Goal: Task Accomplishment & Management: Complete application form

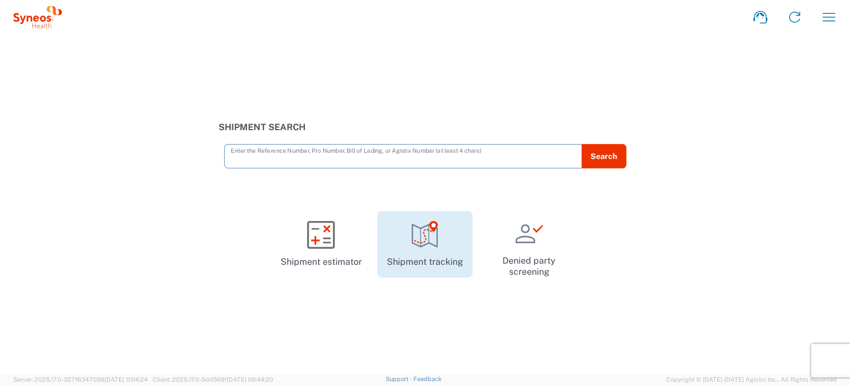
click at [427, 244] on icon at bounding box center [425, 235] width 26 height 23
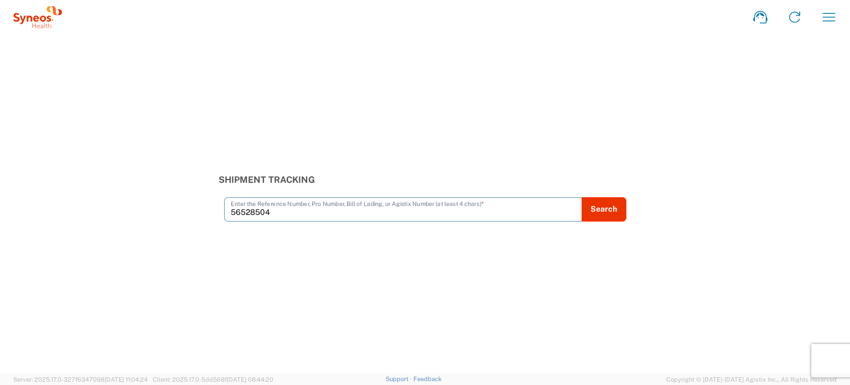
type input "56528504"
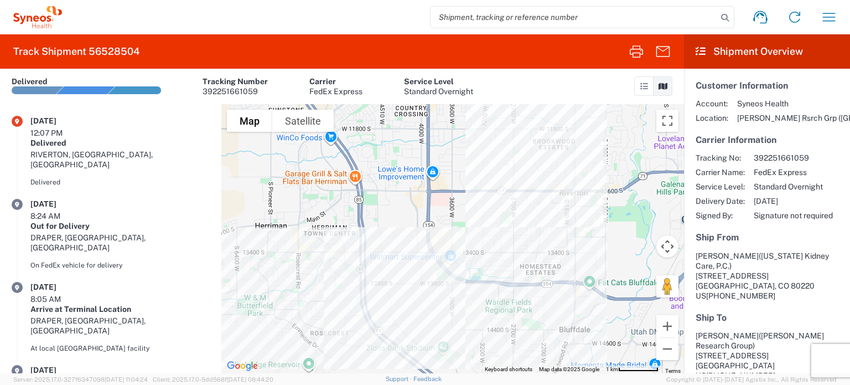
click at [642, 88] on icon at bounding box center [644, 86] width 8 height 8
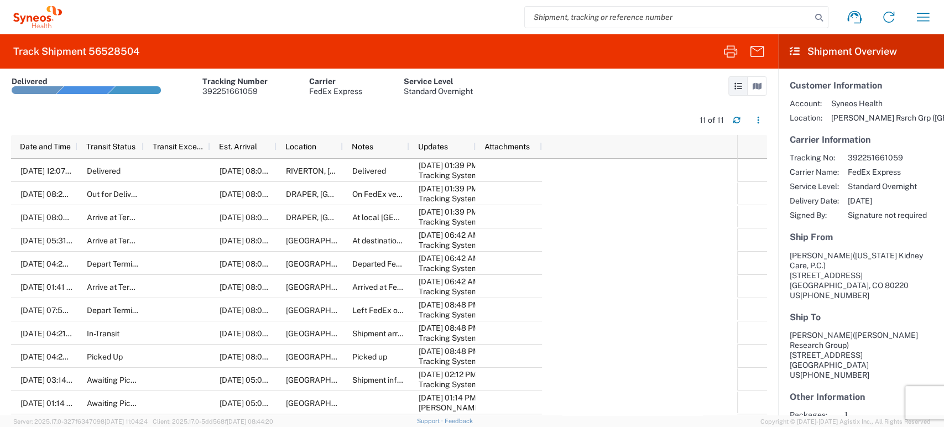
drag, startPoint x: 827, startPoint y: 0, endPoint x: 624, endPoint y: 66, distance: 213.6
click at [624, 66] on agx-form-header "Track Shipment 56528504" at bounding box center [389, 51] width 779 height 34
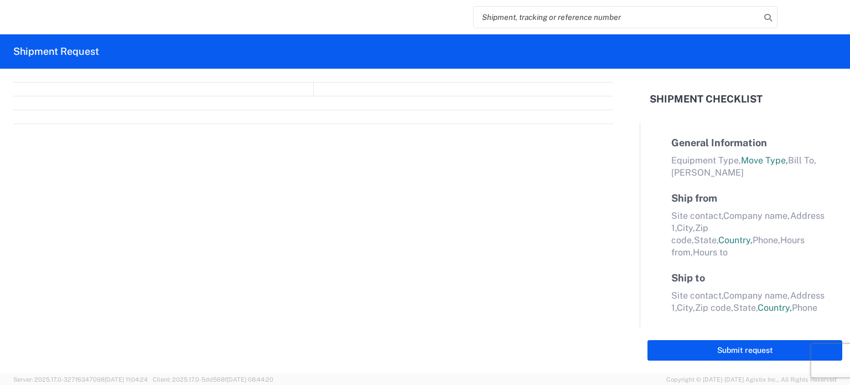
select select "FULL"
select select "LBS"
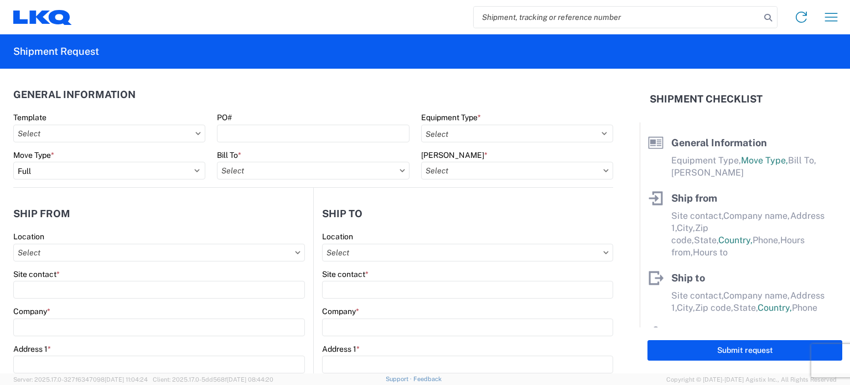
click at [550, 12] on input "search" at bounding box center [617, 17] width 287 height 21
paste input "56549523"
type input "56549523"
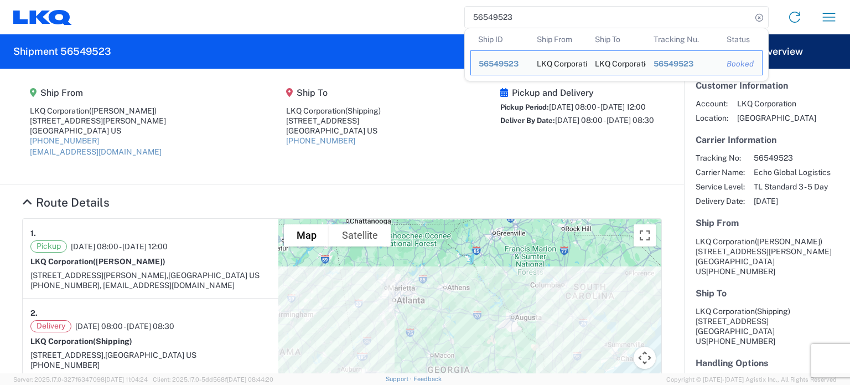
click at [376, 11] on div "56549523 Ship ID Ship From Ship To Tracking Nu. Status Ship ID 56549523 Ship Fr…" at bounding box center [459, 17] width 774 height 27
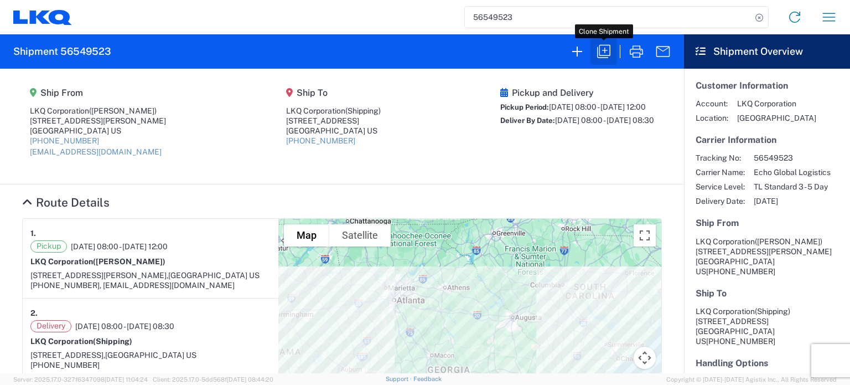
click at [601, 51] on icon "button" at bounding box center [604, 52] width 18 height 18
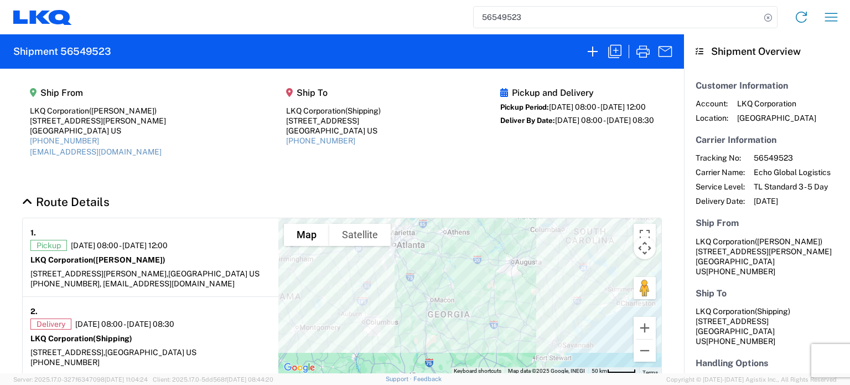
select select "FULL"
select select "US"
select select "LBS"
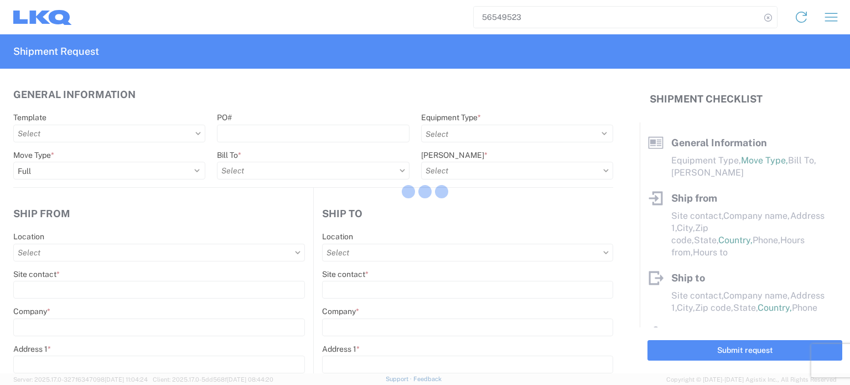
select select "STDV"
select select
type input "Brittany Lee"
type input "LKQ Corporation"
type input "60 Telfair Pl"
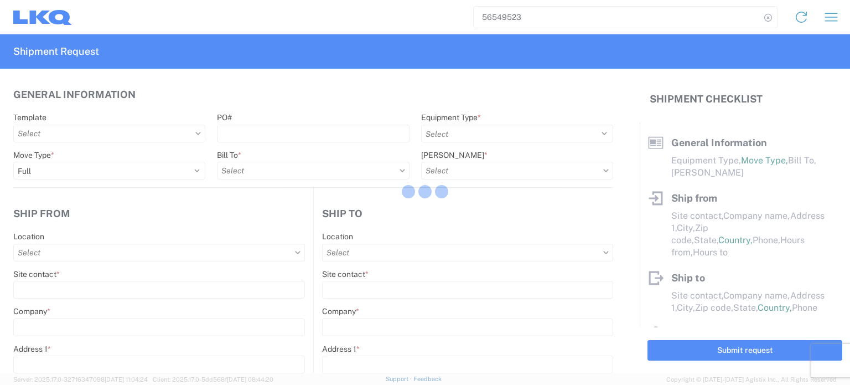
type input "Garden City"
type input "31415"
type input "bllee@lkqcorp.com"
type input "Shipping"
type input "LKQ Corporation"
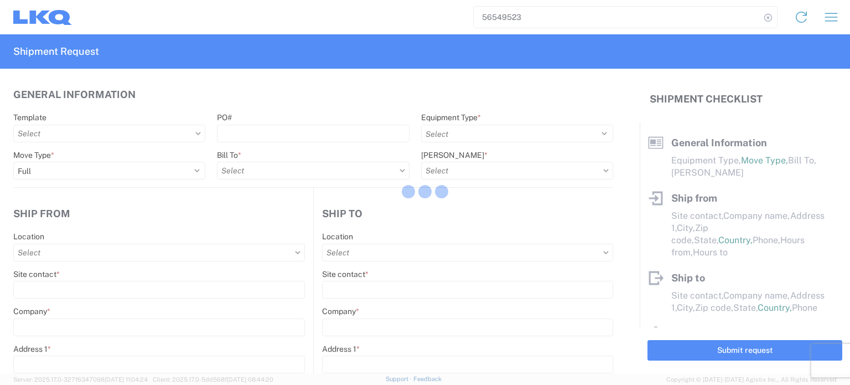
type input "6320 Boat Rock Blvd SW"
type input "Atlanta"
type input "30336"
type input "Brittany Lee"
type input "bllee@lkqcorp.com"
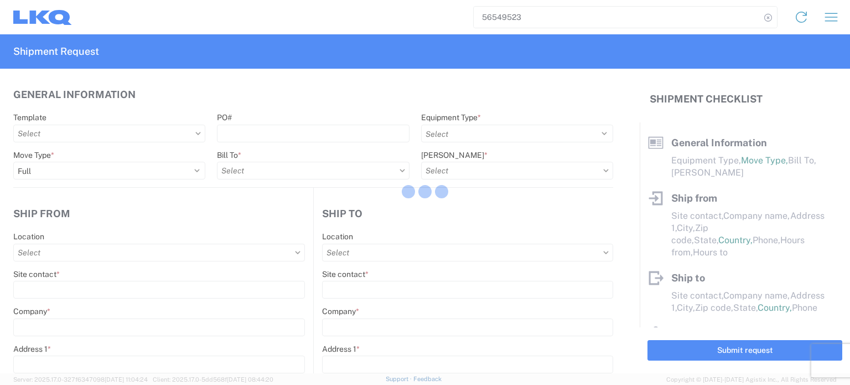
type input "912-966-7480"
type input "2025-09-24"
type input "2025-09-25"
type textarea "must be on site to be loaded no later than 10:30 A.M."
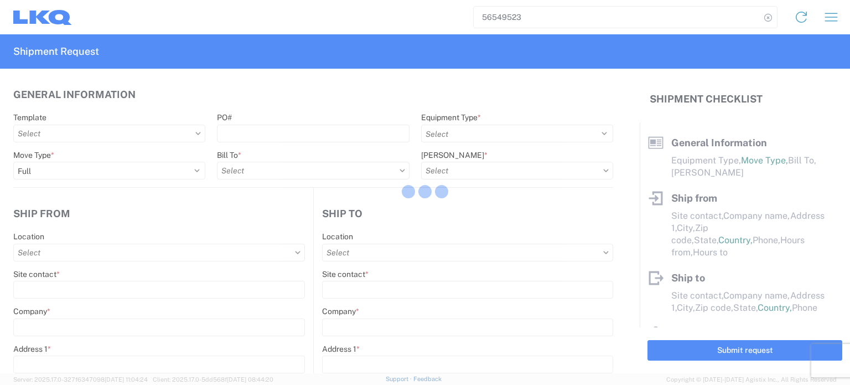
type input "42000"
type input "Miscellaneous (alt, comp, conv, etc)"
type input "1"
type input "0"
type input "6912"
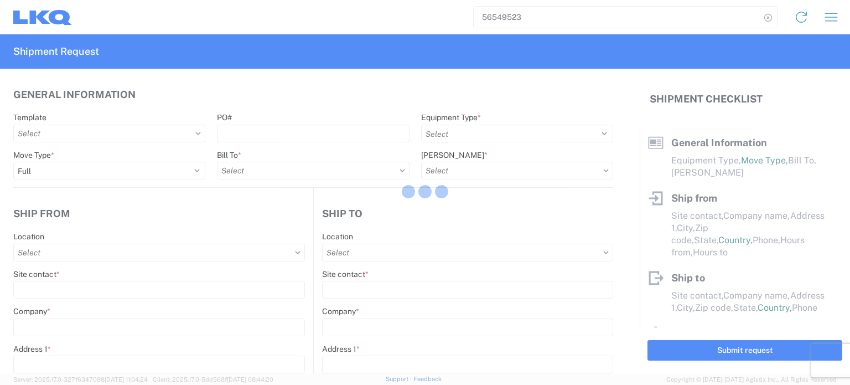
type input "1152"
select select "IN"
select select "US"
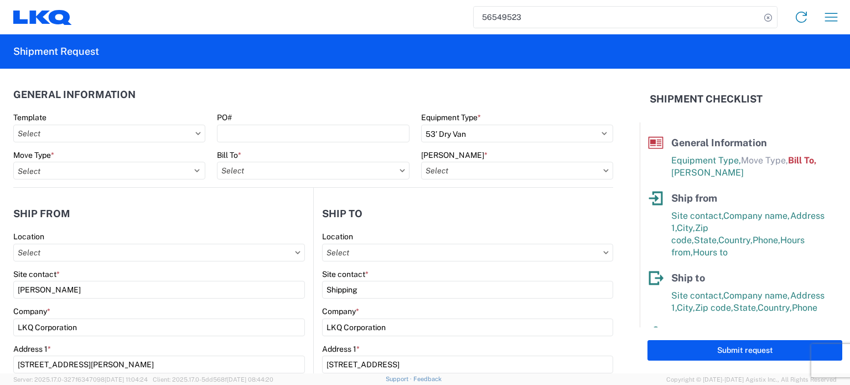
type input "1160 - LKQ Savannah"
type input "1634 - Atlanta - Knopf - Boat Rock"
type input "1760-1300-50180-0000 - 1760 Freight In - Cores"
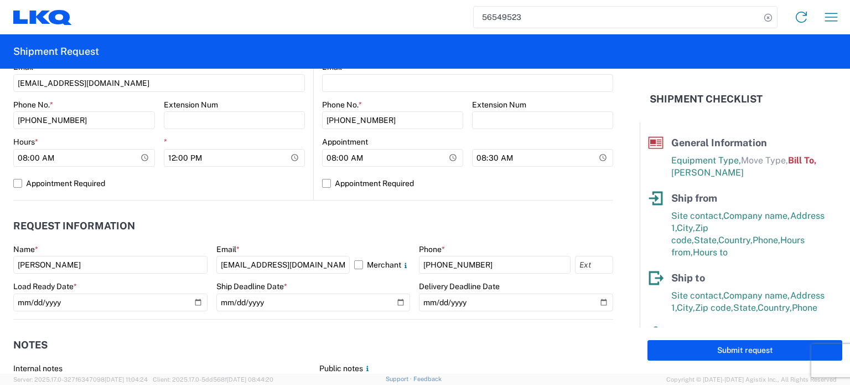
scroll to position [469, 0]
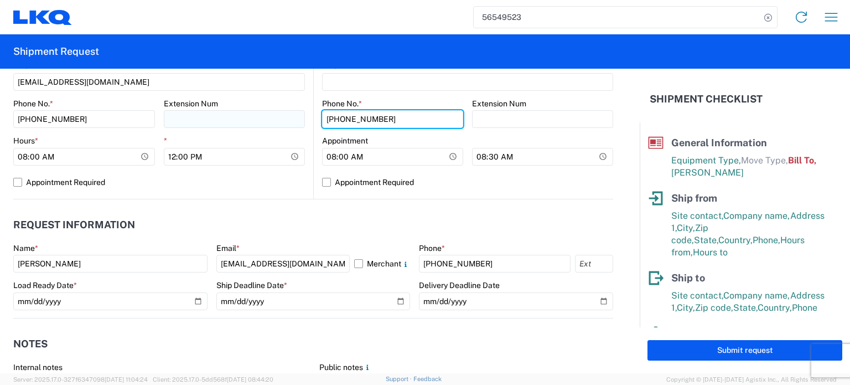
drag, startPoint x: 391, startPoint y: 121, endPoint x: 281, endPoint y: 119, distance: 110.1
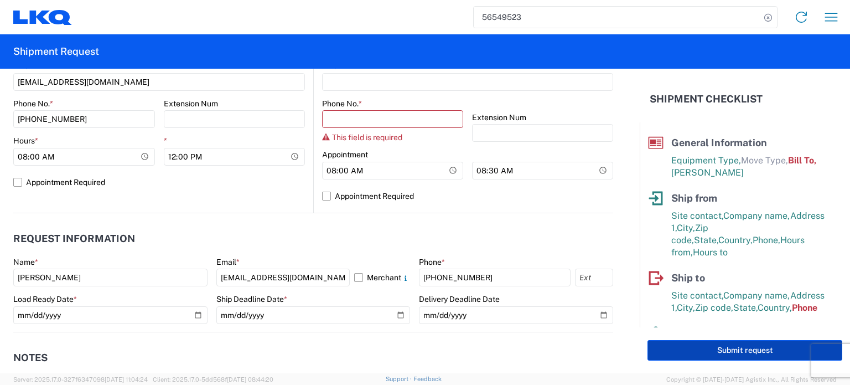
click at [733, 352] on button "Submit request" at bounding box center [744, 350] width 195 height 20
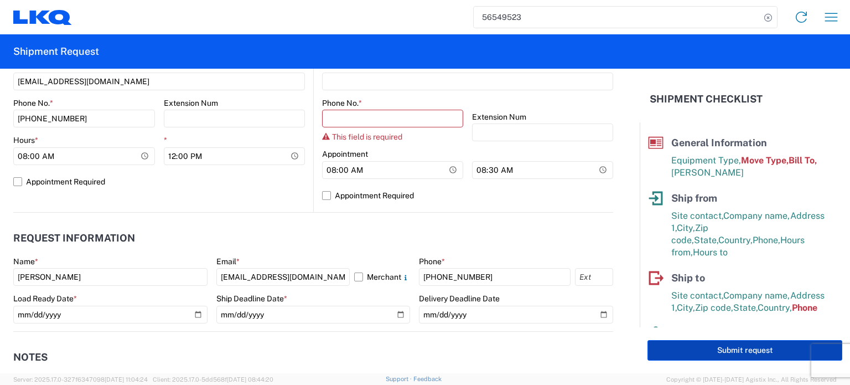
click at [733, 352] on button "Submit request" at bounding box center [744, 350] width 195 height 20
